Goal: Communication & Community: Answer question/provide support

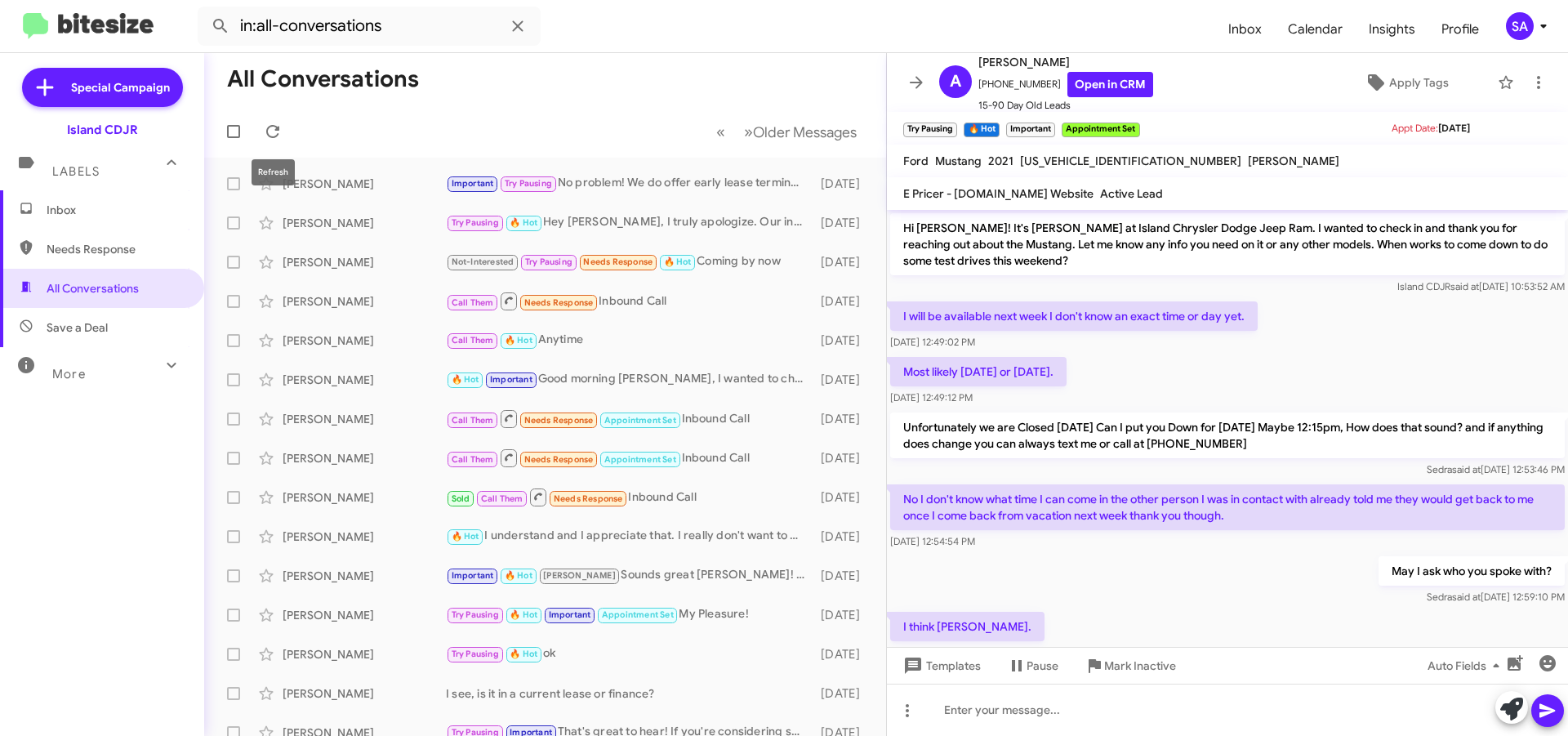
scroll to position [828, 0]
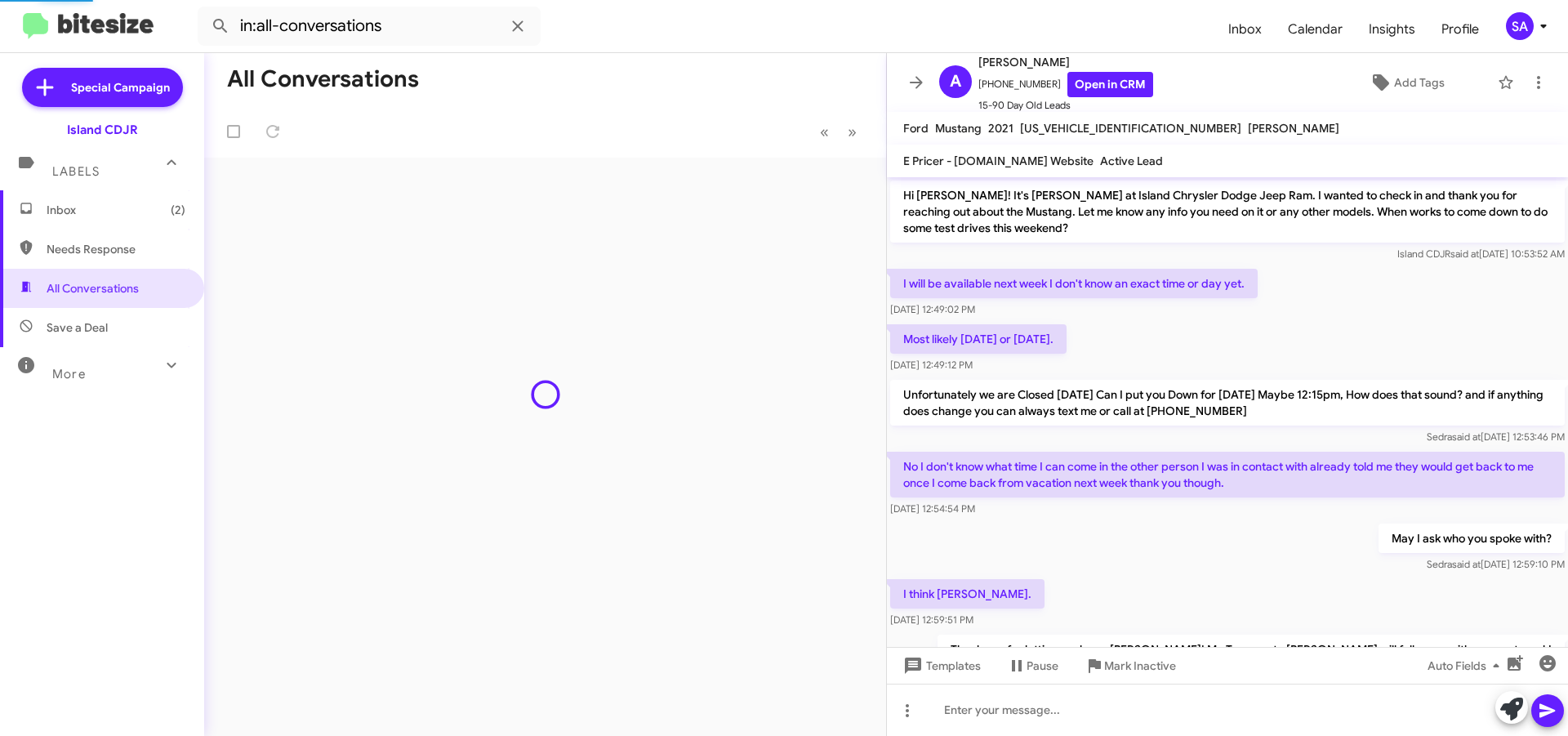
scroll to position [828, 0]
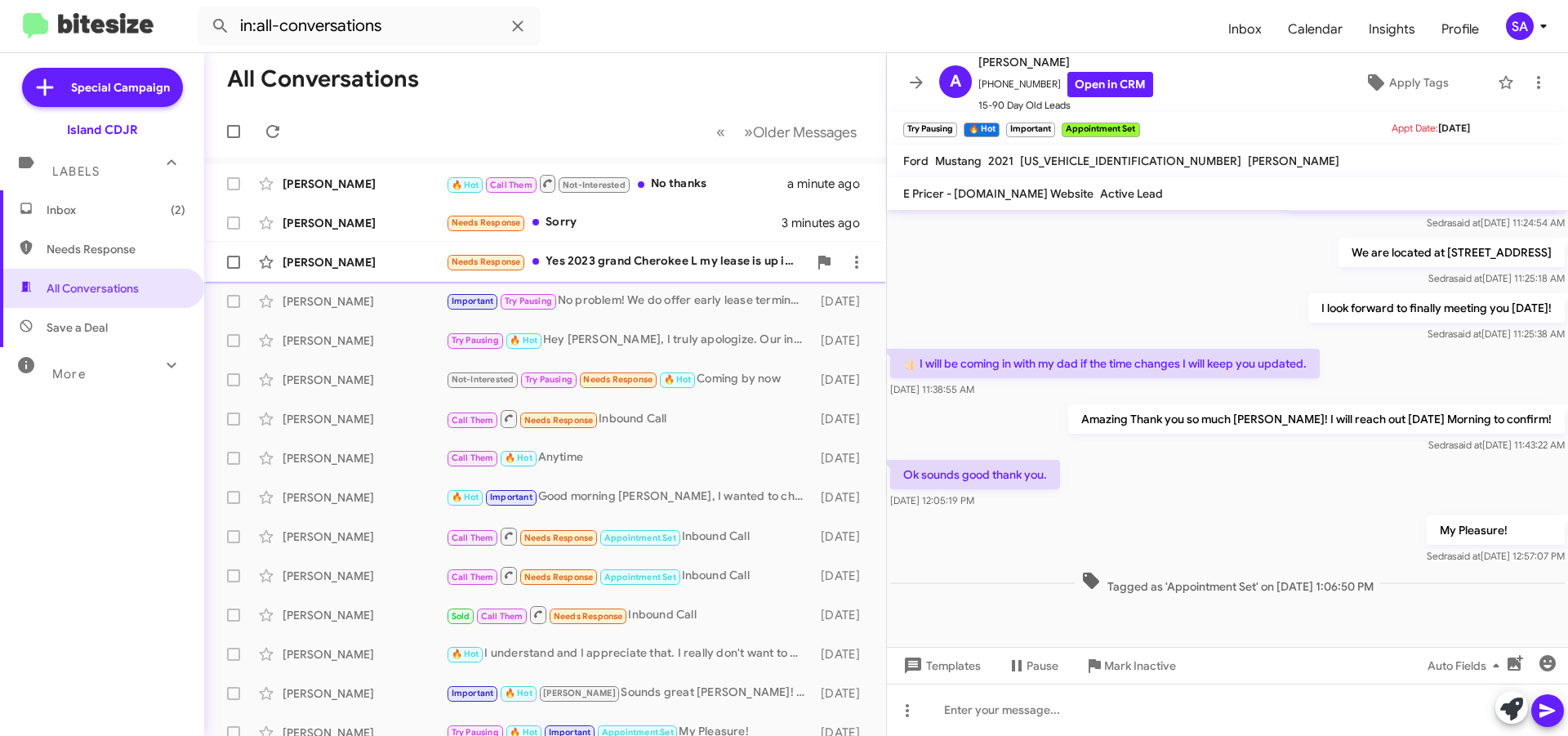
click at [377, 255] on div "Paul Donaido" at bounding box center [364, 261] width 163 height 17
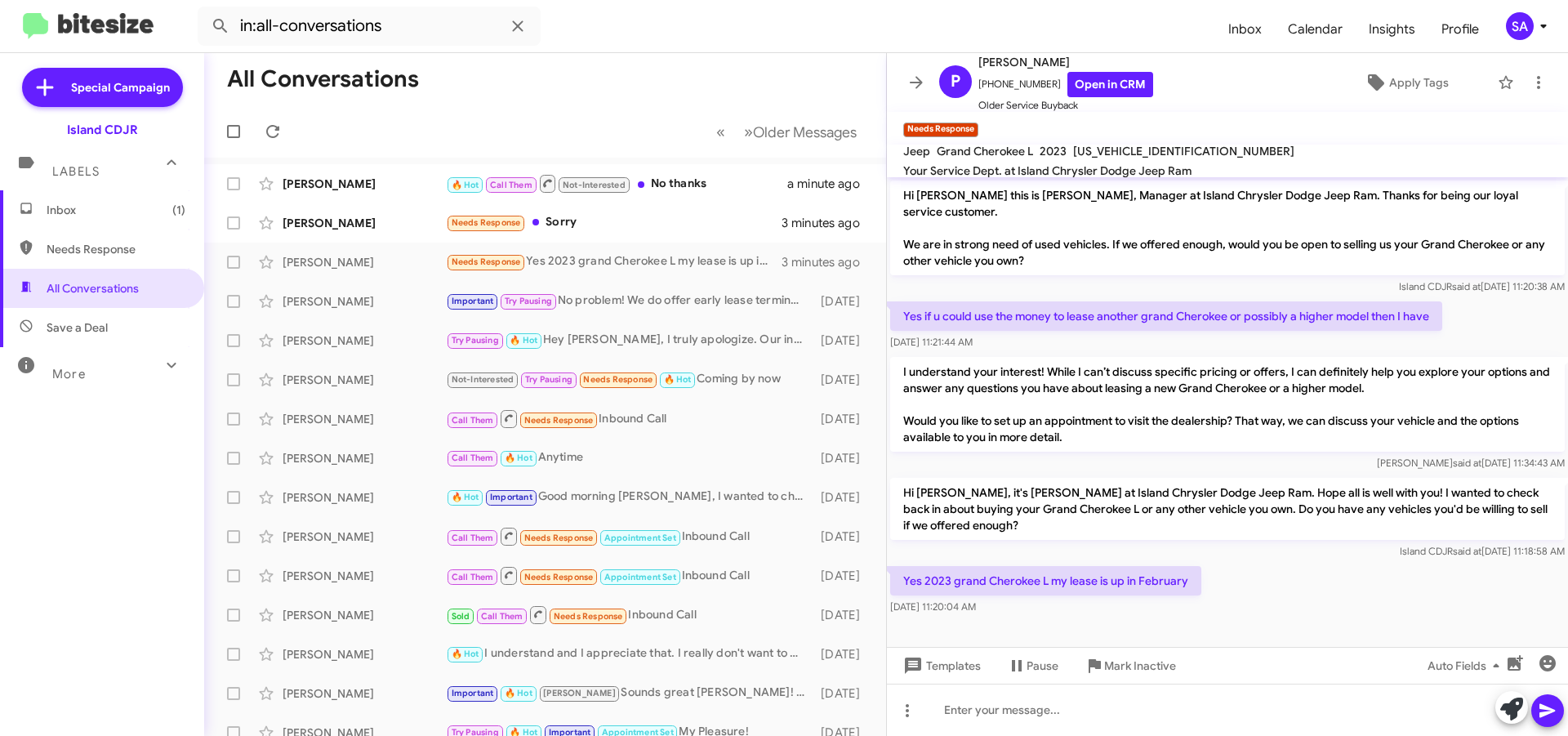
click at [69, 205] on span "Inbox (1)" at bounding box center [116, 209] width 139 height 17
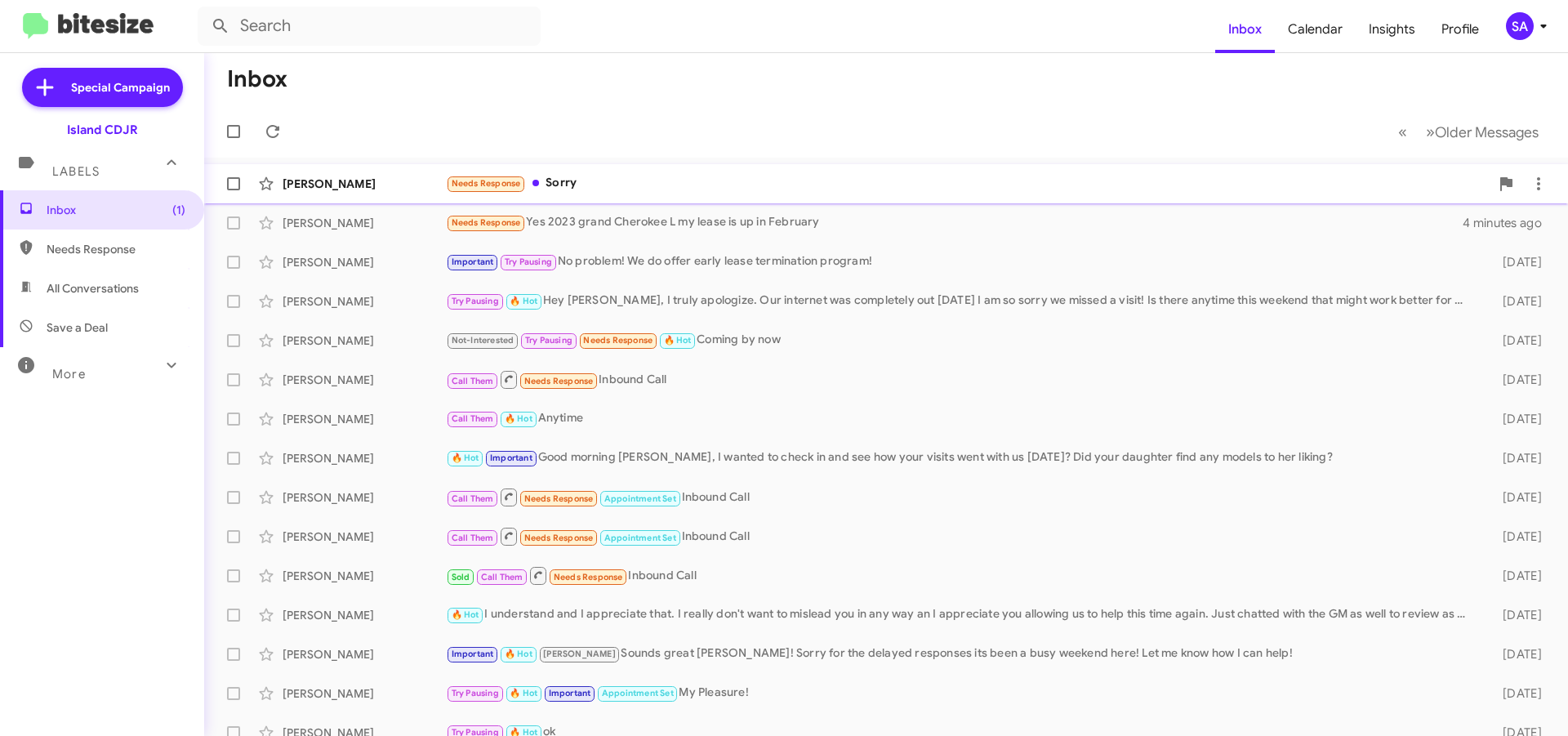
click at [362, 190] on div "Dzhangr Montyshev Needs Response Sorry 3 minutes ago" at bounding box center [886, 183] width 1337 height 32
click at [362, 190] on div "Dzhangr Montyshev" at bounding box center [364, 183] width 163 height 17
